Goal: Navigation & Orientation: Find specific page/section

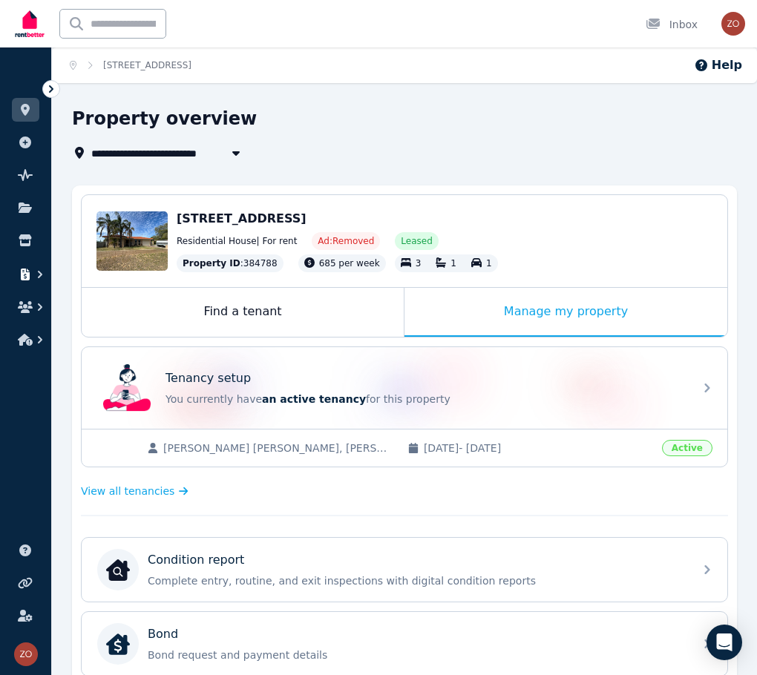
click at [46, 275] on icon "button" at bounding box center [40, 274] width 15 height 15
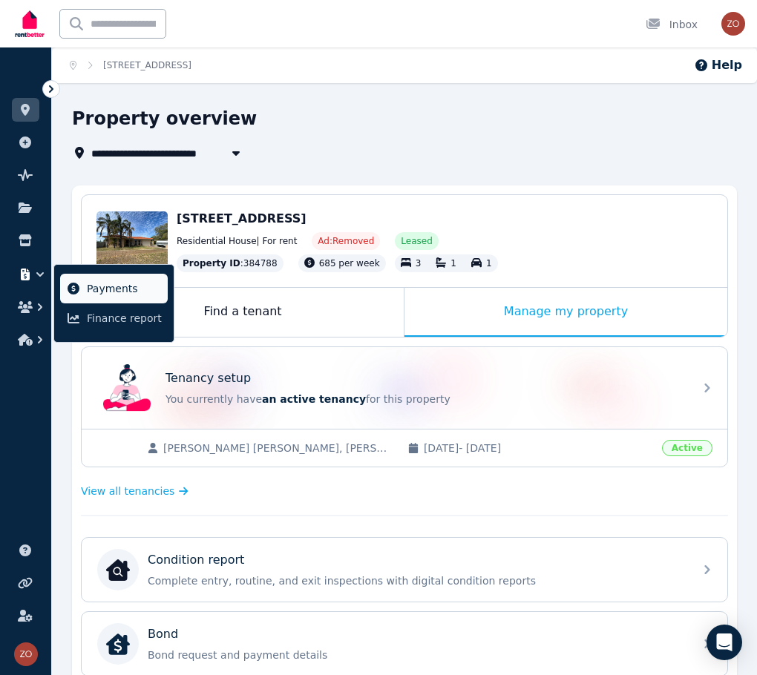
click at [79, 291] on icon at bounding box center [74, 289] width 12 height 12
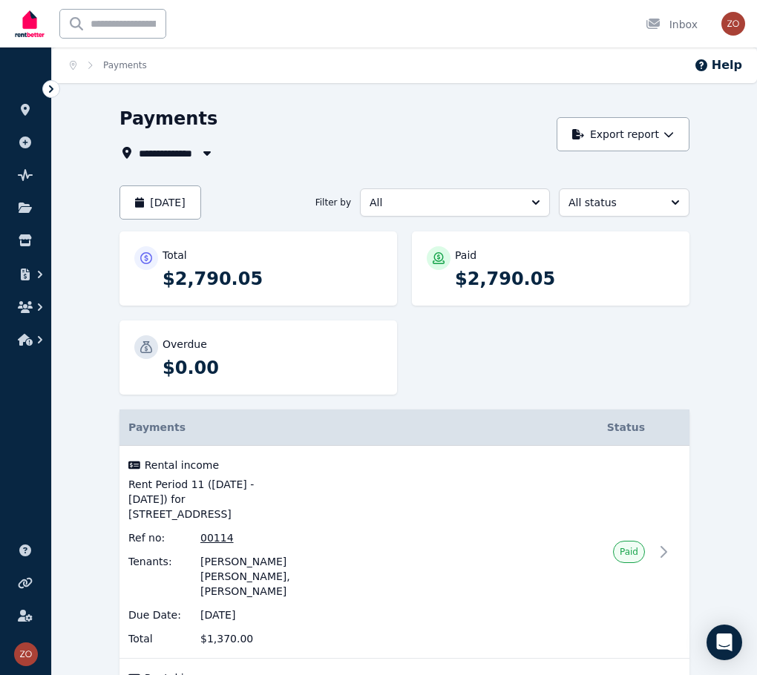
scroll to position [47, 0]
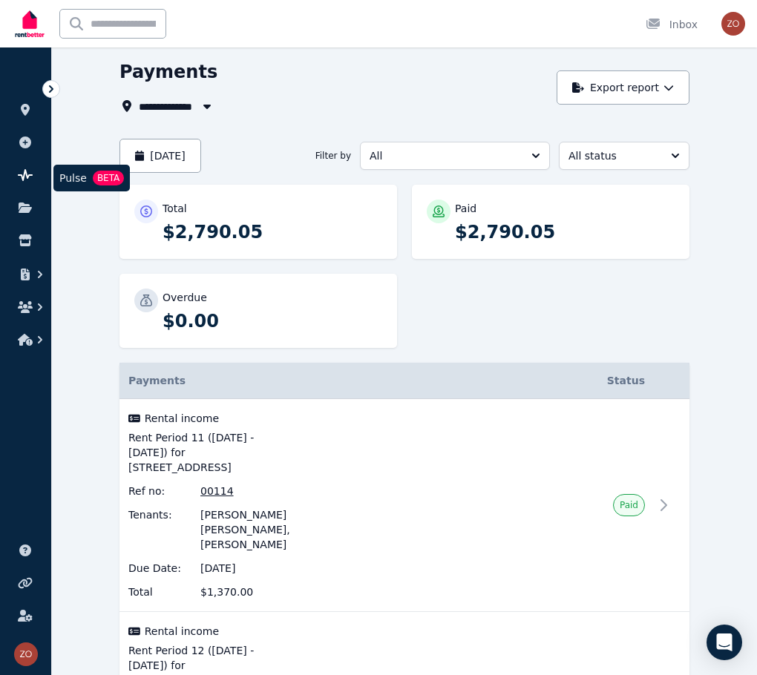
click at [29, 169] on icon at bounding box center [25, 175] width 15 height 12
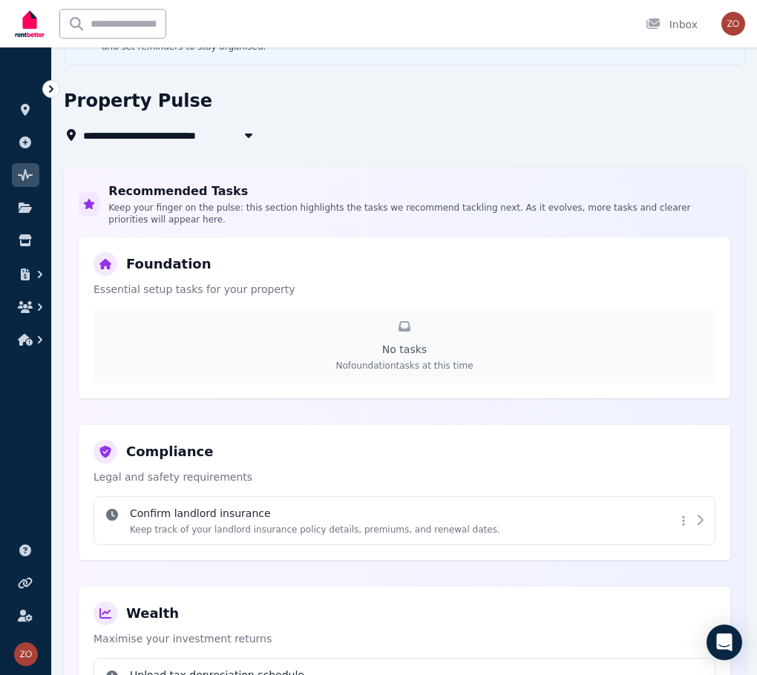
scroll to position [110, 0]
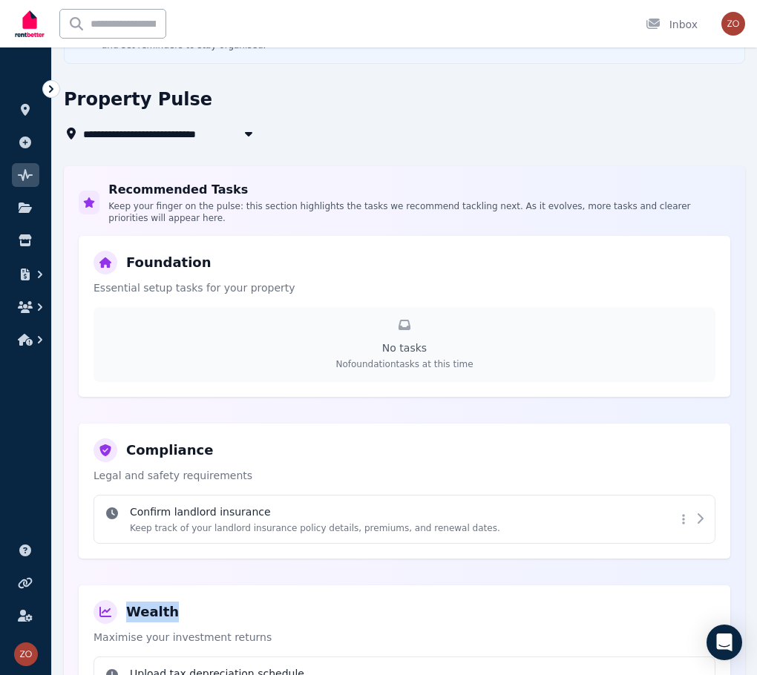
drag, startPoint x: 639, startPoint y: 259, endPoint x: 556, endPoint y: 254, distance: 83.9
click at [556, 600] on div "Wealth" at bounding box center [404, 612] width 622 height 24
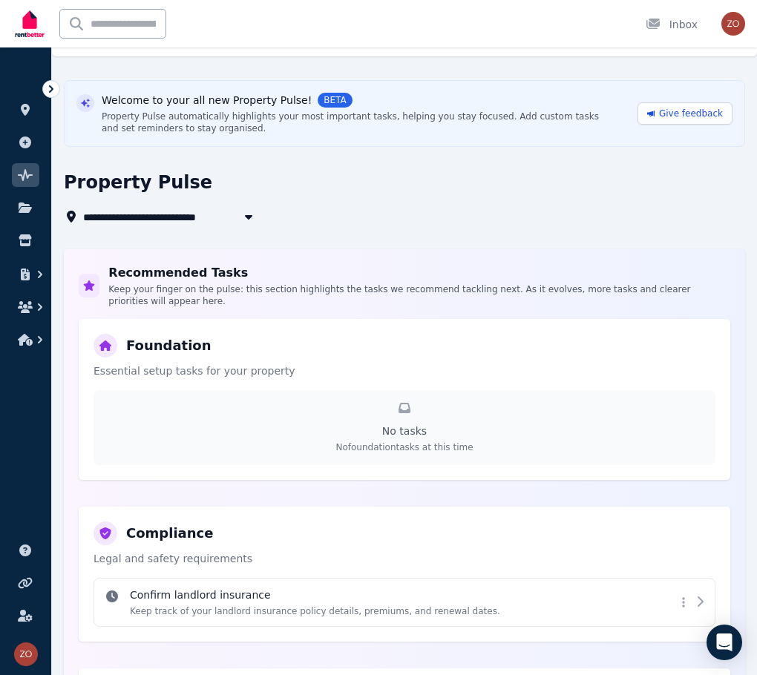
scroll to position [0, 0]
